Goal: Book appointment/travel/reservation

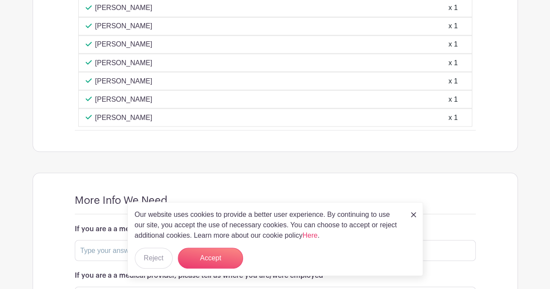
scroll to position [766, 0]
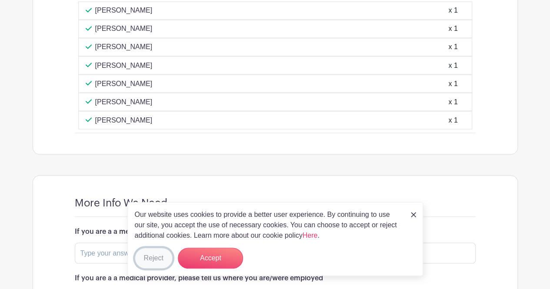
click at [157, 262] on button "Reject" at bounding box center [154, 258] width 38 height 21
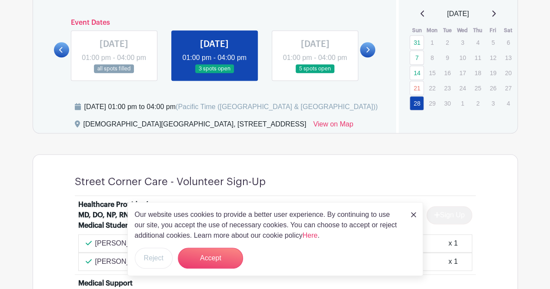
scroll to position [418, 0]
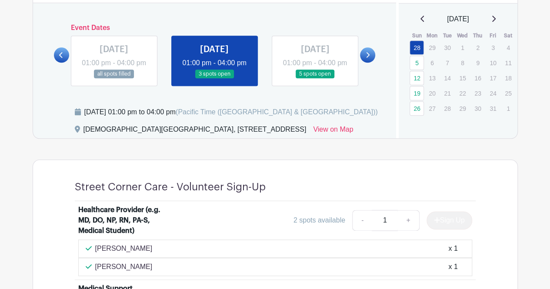
click at [495, 17] on icon at bounding box center [493, 18] width 4 height 7
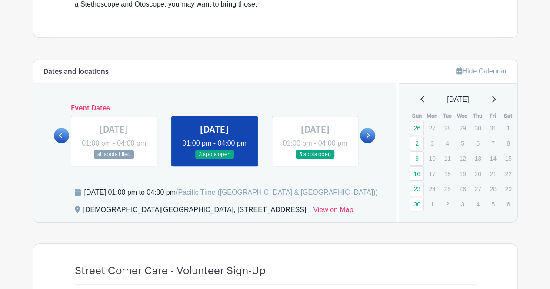
scroll to position [350, 0]
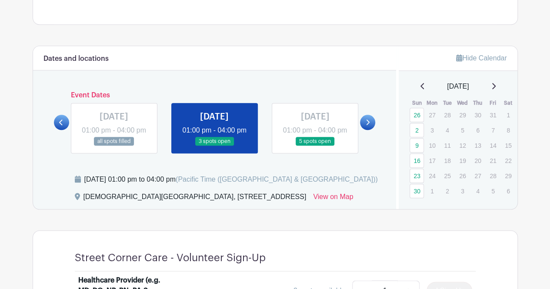
click at [495, 85] on icon at bounding box center [493, 86] width 4 height 7
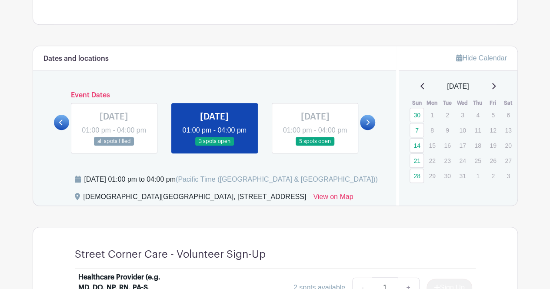
click at [495, 85] on icon at bounding box center [493, 86] width 4 height 7
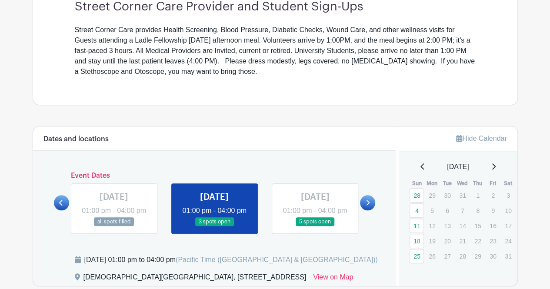
scroll to position [270, 0]
click at [495, 164] on icon at bounding box center [493, 166] width 3 height 6
click at [495, 164] on icon at bounding box center [493, 166] width 4 height 7
click at [366, 206] on icon at bounding box center [368, 202] width 4 height 7
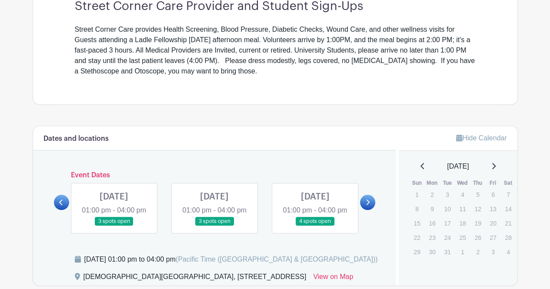
click at [114, 226] on link at bounding box center [114, 226] width 0 height 0
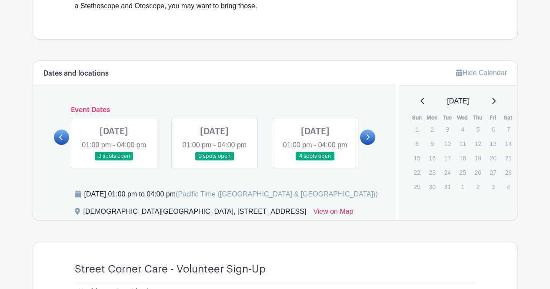
scroll to position [319, 0]
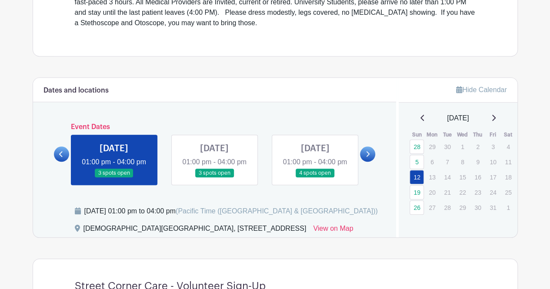
click at [114, 178] on link at bounding box center [114, 178] width 0 height 0
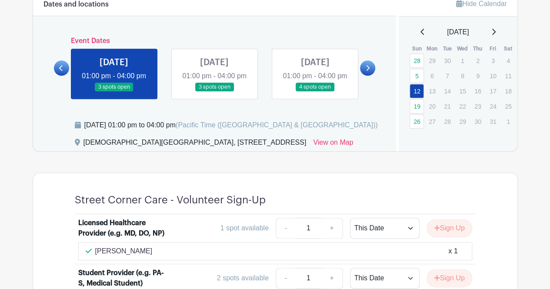
scroll to position [390, 0]
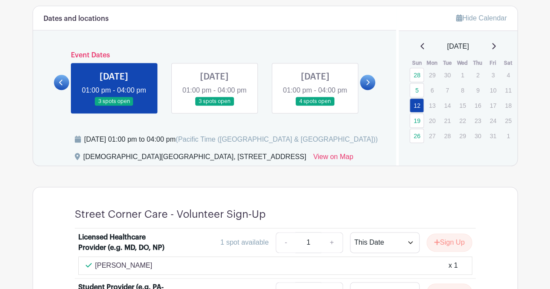
click at [214, 106] on link at bounding box center [214, 106] width 0 height 0
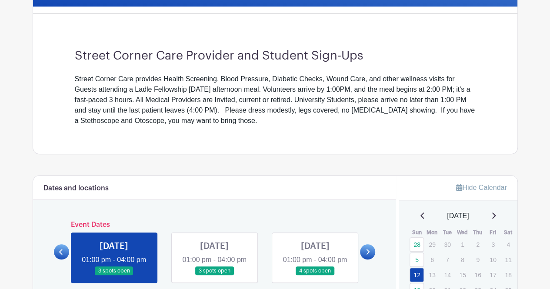
scroll to position [215, 0]
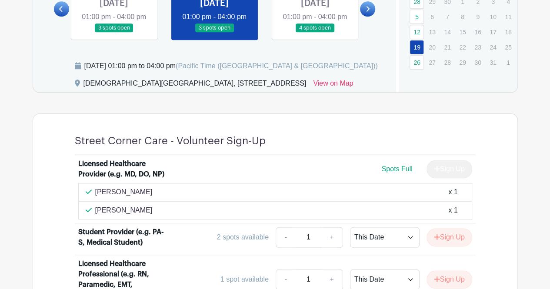
scroll to position [462, 0]
